Goal: Task Accomplishment & Management: Manage account settings

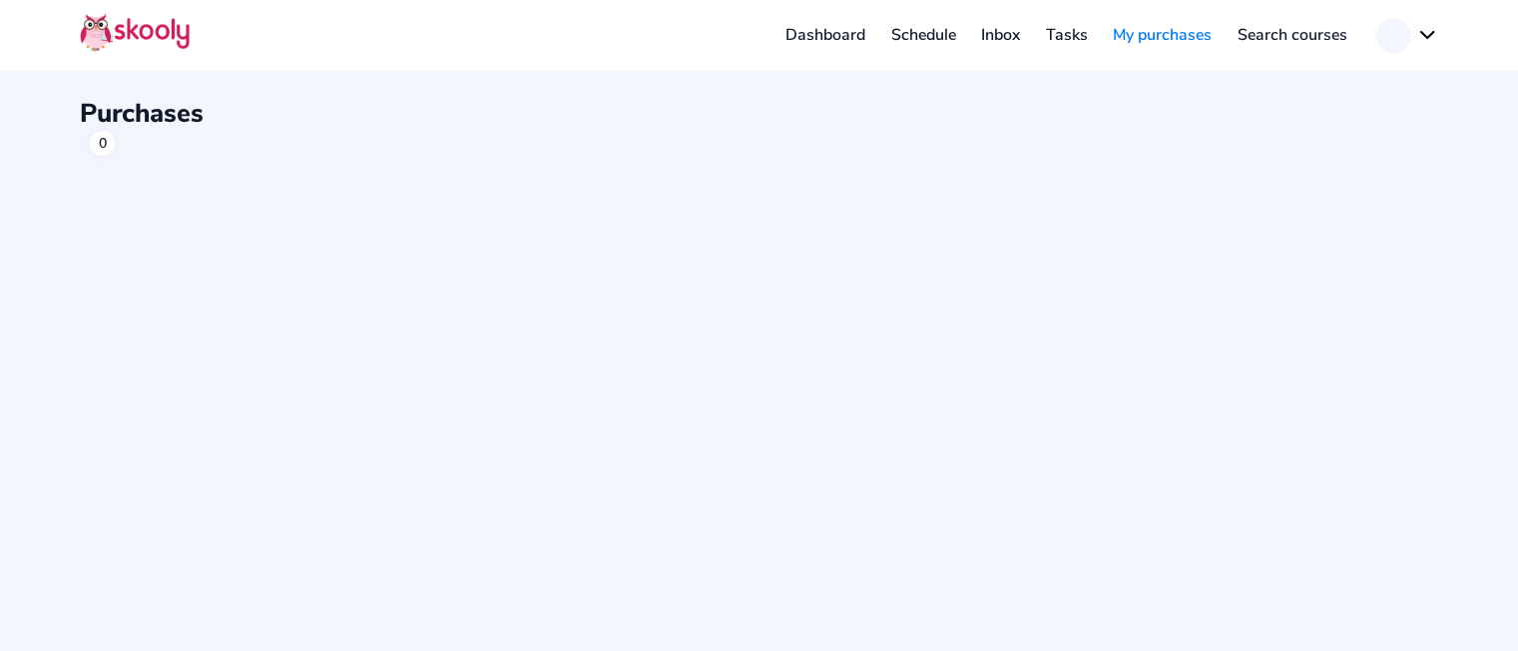
click at [1413, 20] on button at bounding box center [1407, 35] width 62 height 35
click at [1345, 112] on link "Logout" at bounding box center [1346, 126] width 183 height 41
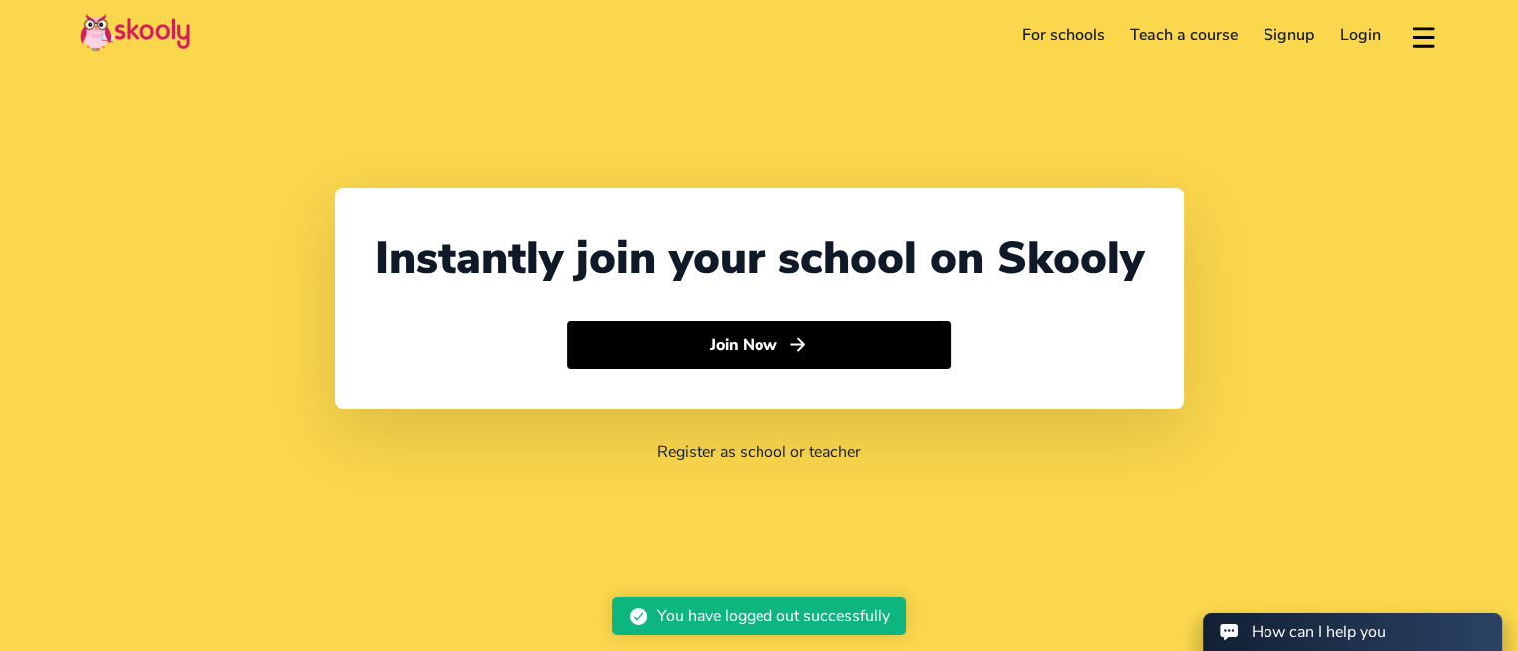
select select "91"
select select "[GEOGRAPHIC_DATA]"
select select "[GEOGRAPHIC_DATA]/[GEOGRAPHIC_DATA]"
